Goal: Information Seeking & Learning: Compare options

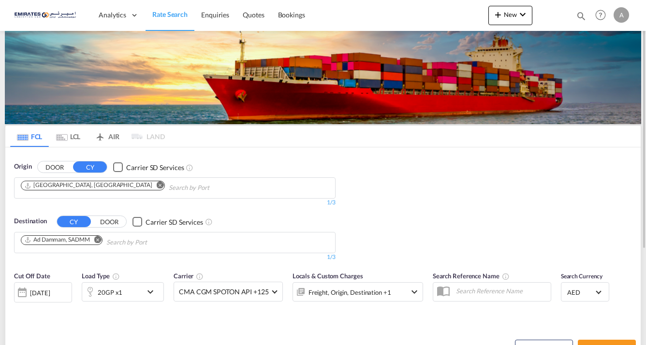
click at [98, 237] on md-icon "Remove" at bounding box center [97, 239] width 7 height 7
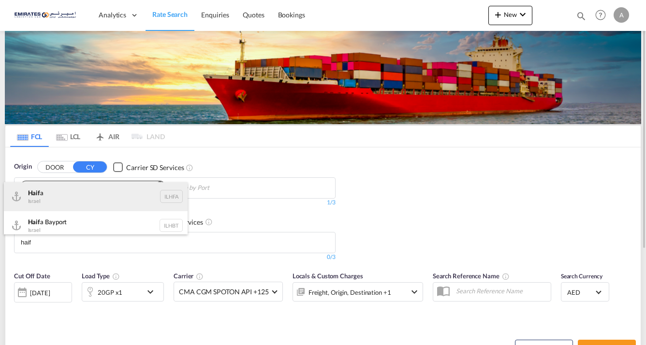
type input "haif"
click at [86, 201] on div "Haif a [GEOGRAPHIC_DATA] ILHFA" at bounding box center [96, 196] width 184 height 29
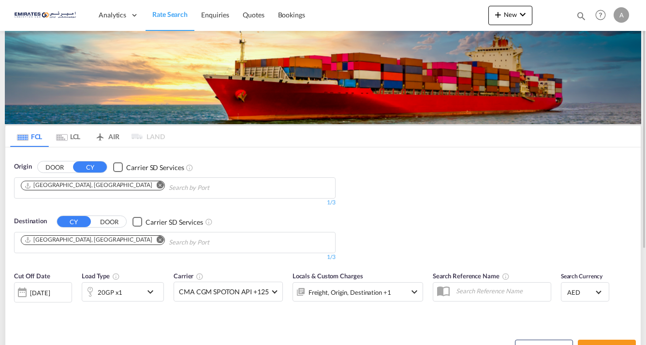
click at [152, 292] on md-icon "icon-chevron-down" at bounding box center [153, 292] width 16 height 12
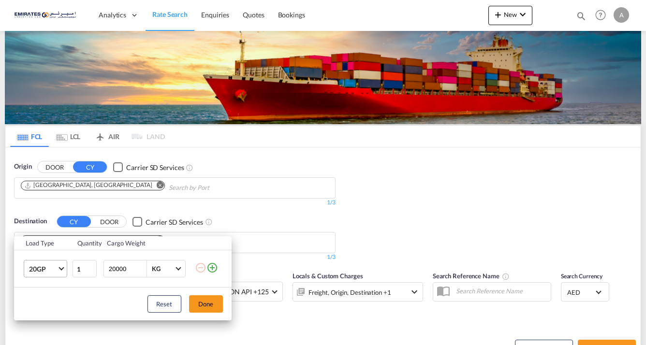
click at [58, 268] on md-select-value "20GP" at bounding box center [47, 269] width 39 height 16
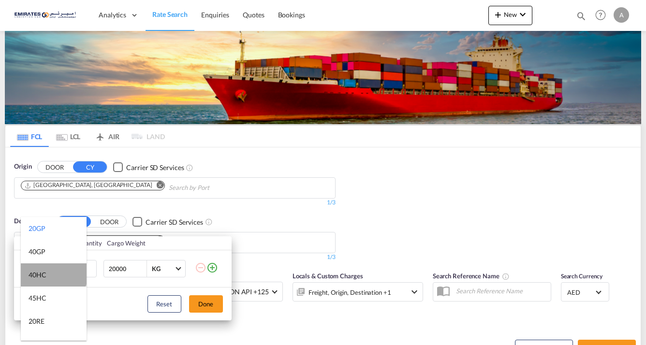
click at [53, 270] on md-option "40HC" at bounding box center [54, 275] width 66 height 23
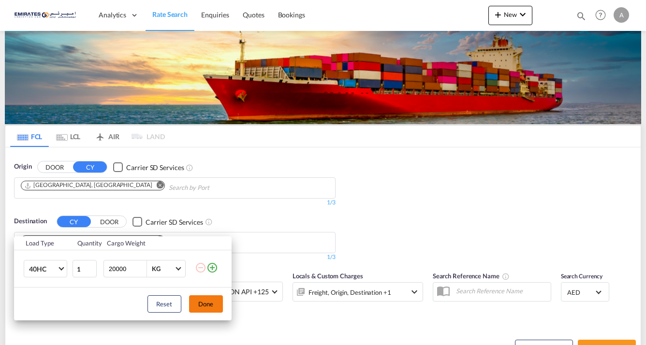
click at [211, 303] on button "Done" at bounding box center [206, 304] width 34 height 17
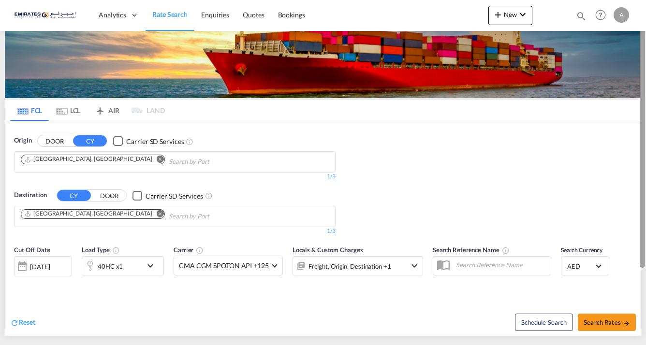
scroll to position [27, 0]
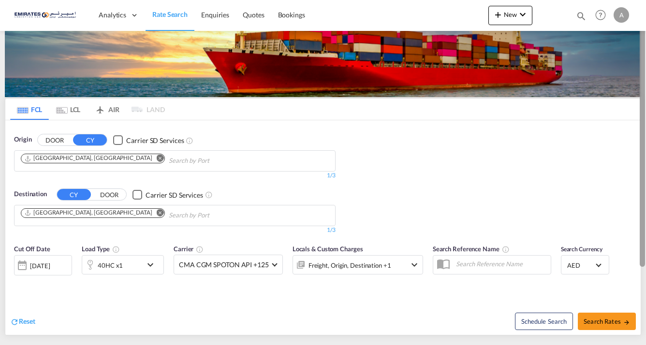
drag, startPoint x: 644, startPoint y: 241, endPoint x: 642, endPoint y: 261, distance: 19.4
click at [642, 261] on div at bounding box center [642, 144] width 5 height 246
click at [596, 326] on button "Search Rates" at bounding box center [607, 321] width 58 height 17
type input "AEJEA to ILHFA / [DATE]"
